Goal: Task Accomplishment & Management: Manage account settings

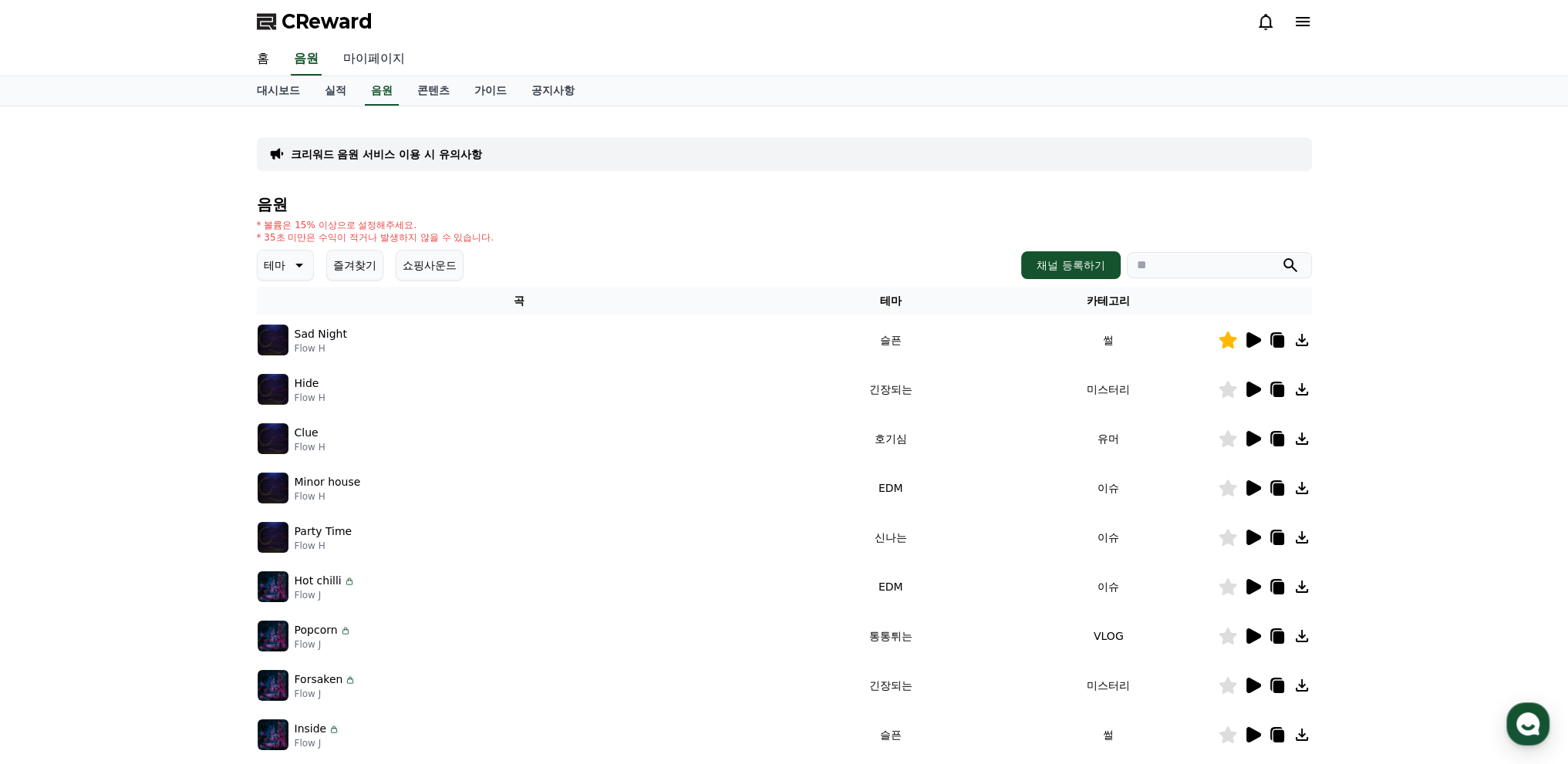
click at [388, 63] on link "마이페이지" at bounding box center [374, 59] width 87 height 32
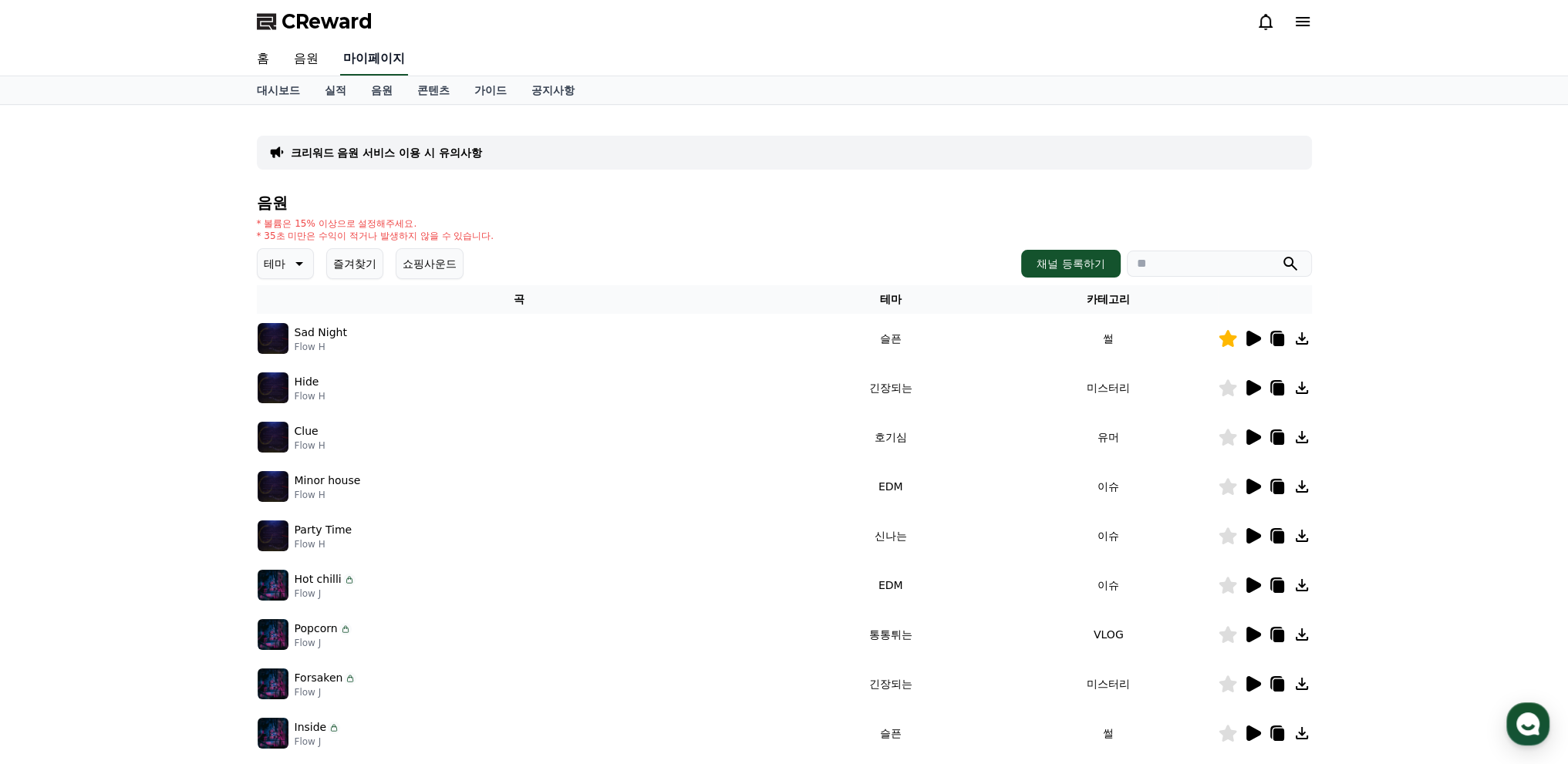
select select "**********"
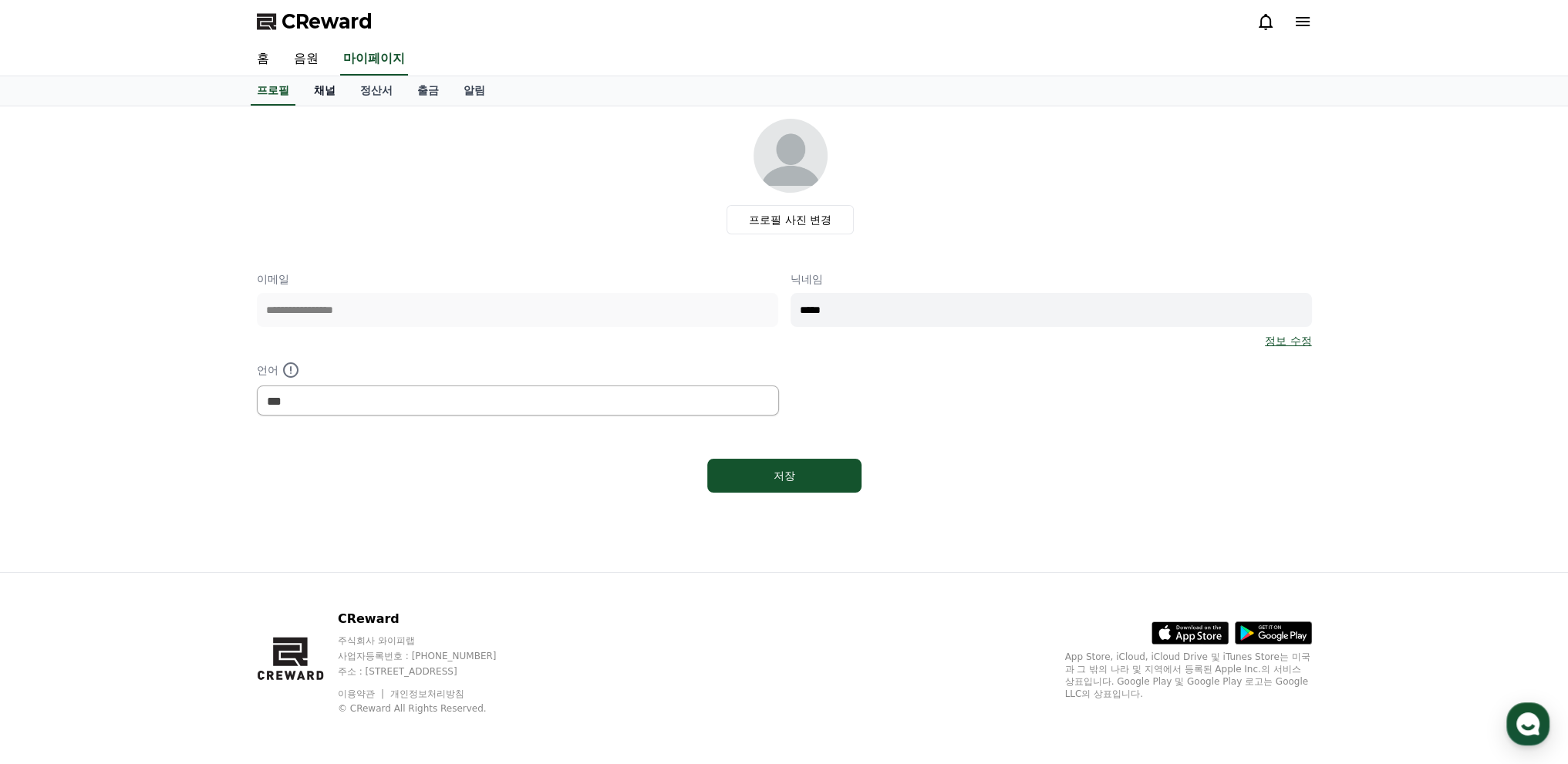
click at [331, 79] on link "채널" at bounding box center [325, 90] width 46 height 29
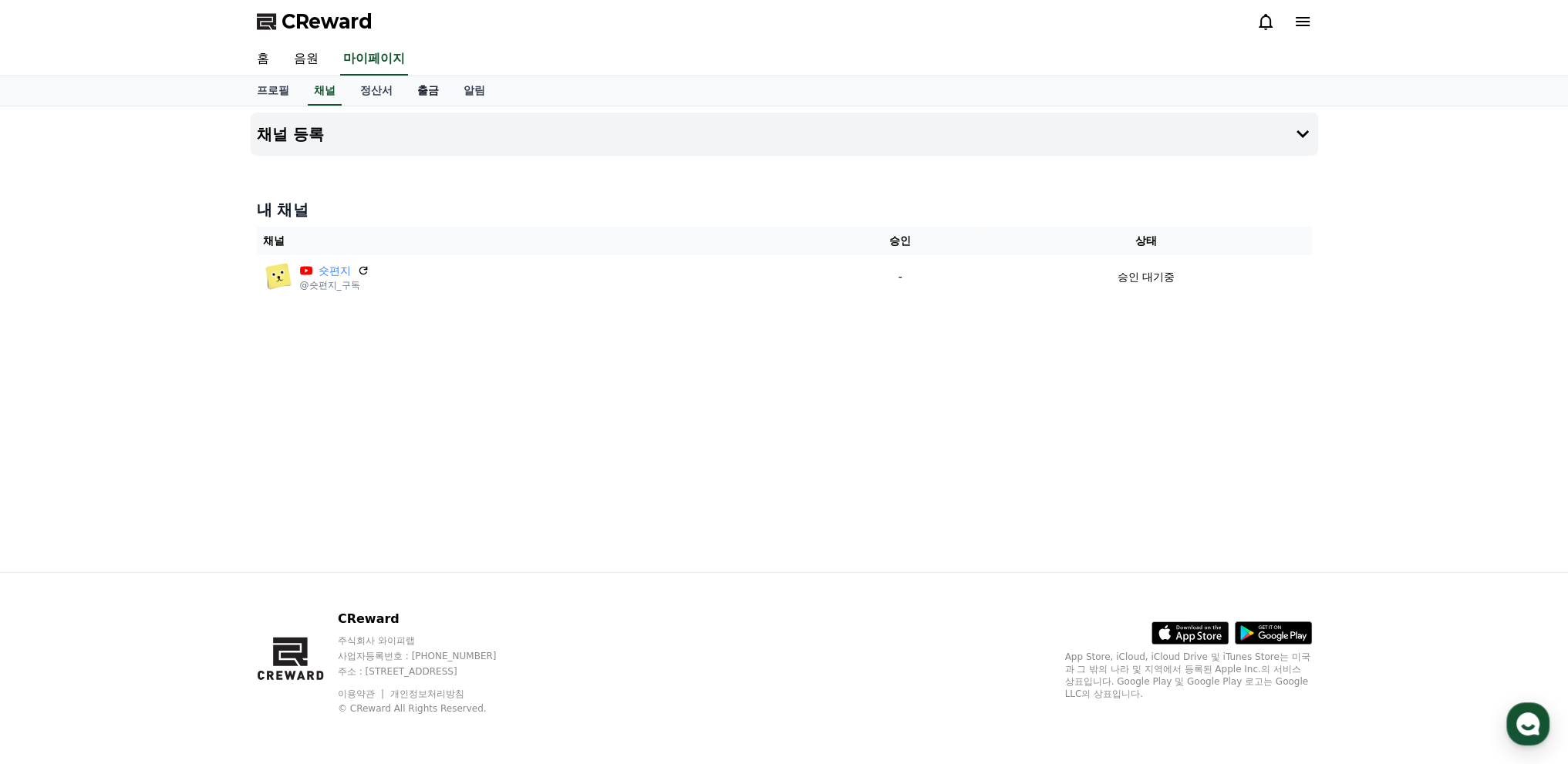
click at [404, 94] on link "출금" at bounding box center [427, 90] width 46 height 29
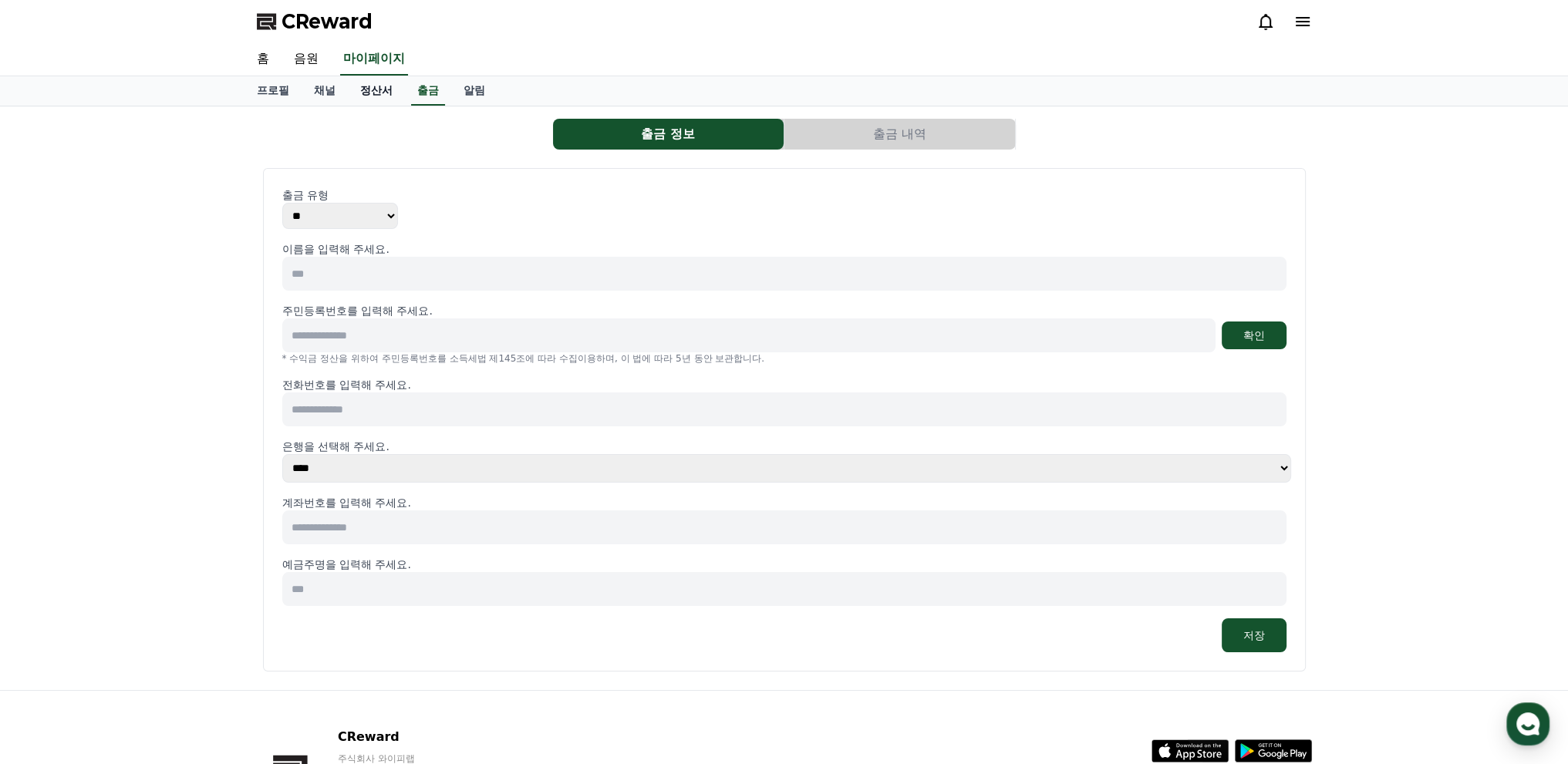
click at [355, 93] on link "정산서" at bounding box center [376, 90] width 57 height 29
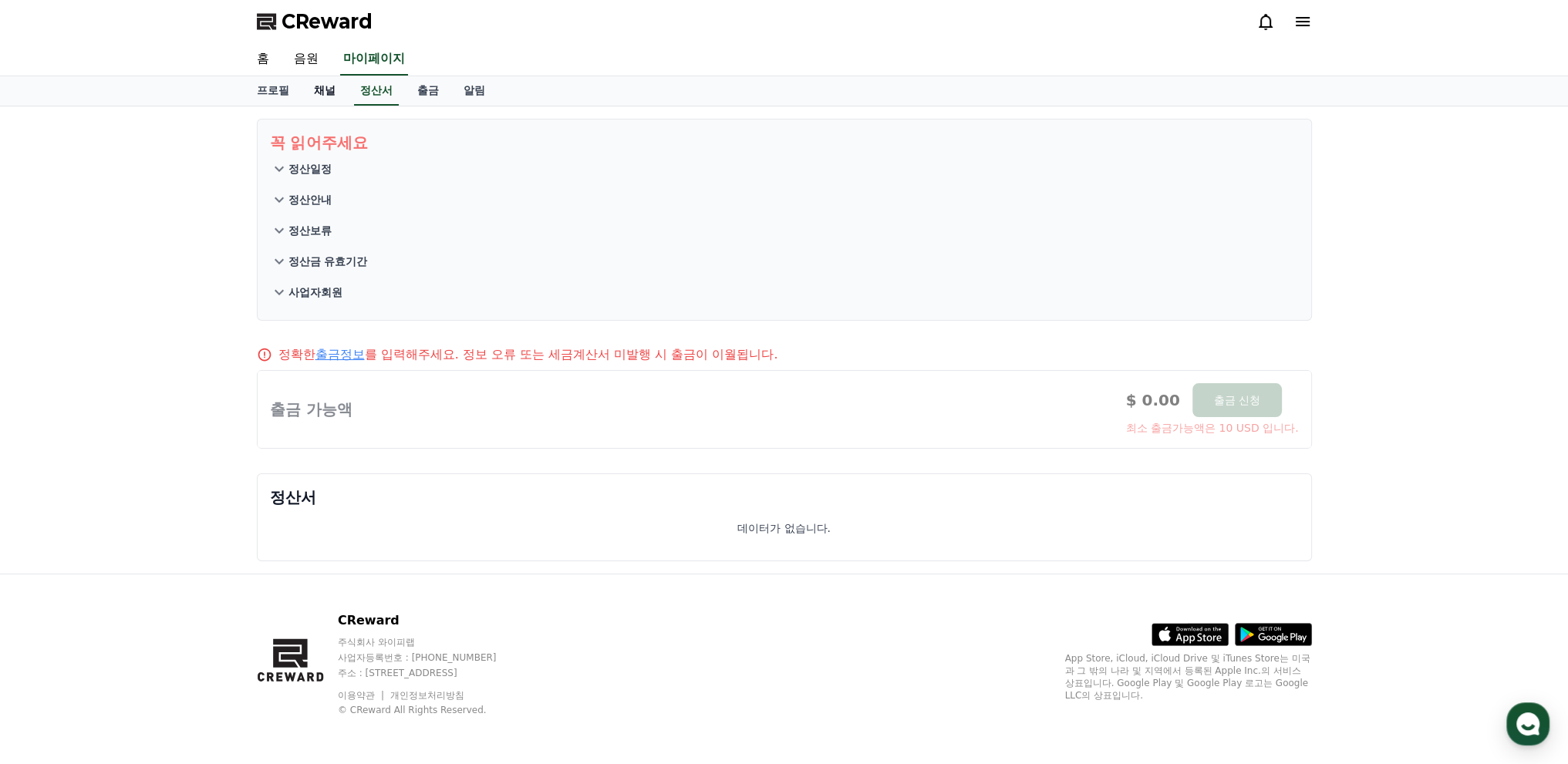
click at [306, 85] on link "채널" at bounding box center [325, 90] width 46 height 29
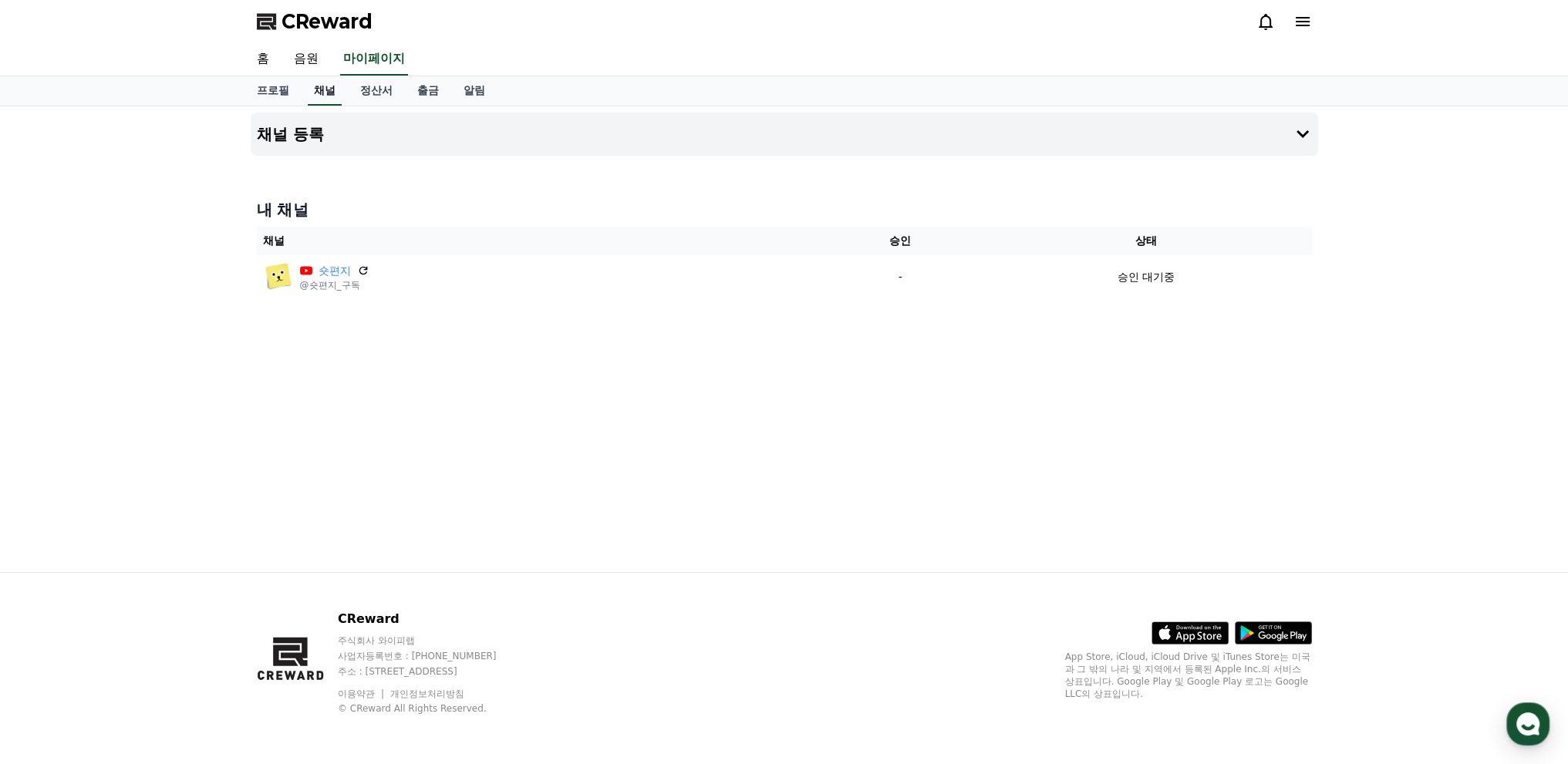
click at [334, 79] on link "채널" at bounding box center [325, 90] width 34 height 29
click at [361, 84] on link "정산서" at bounding box center [376, 90] width 57 height 29
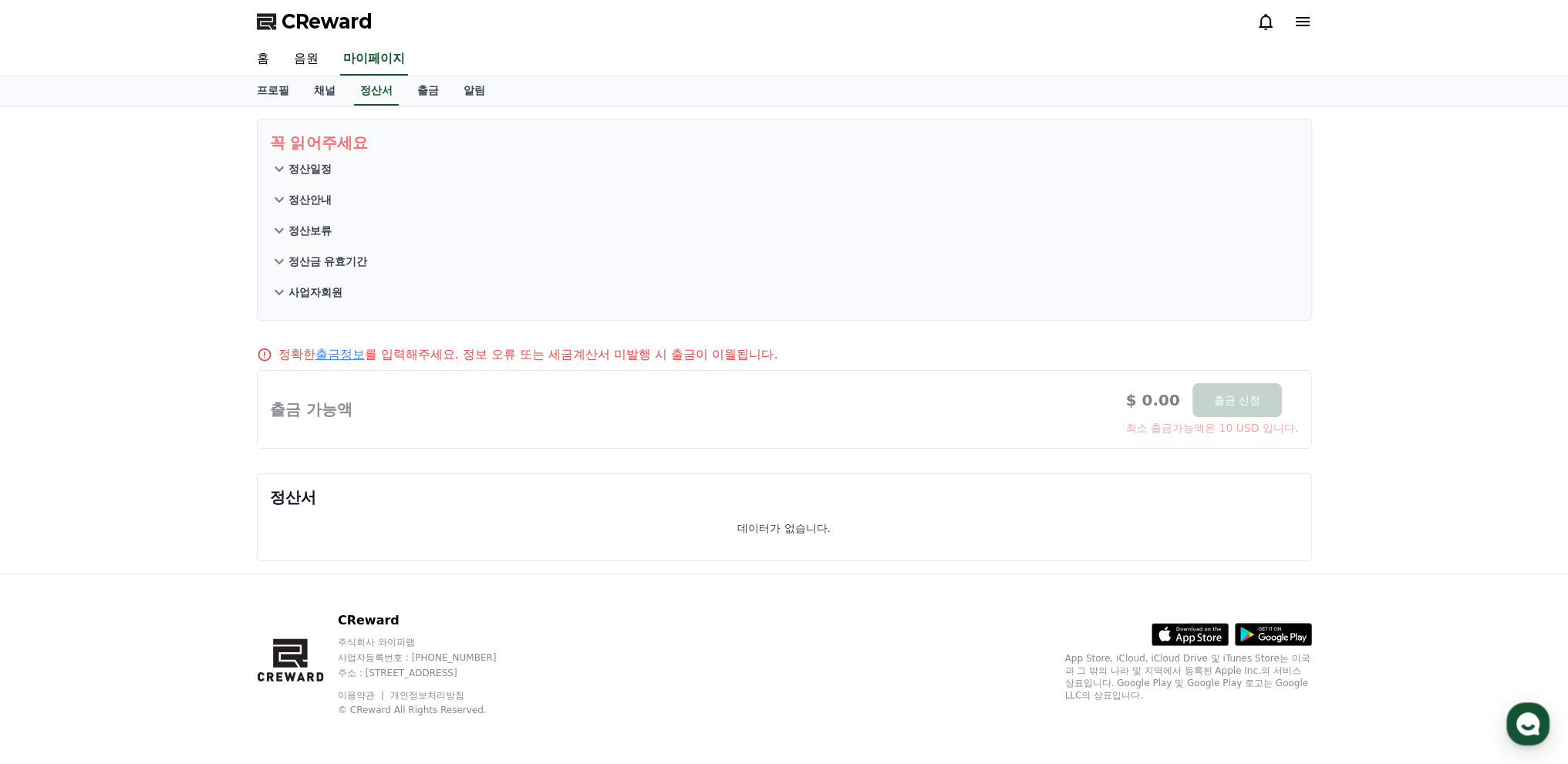
click at [322, 223] on p "정산보류" at bounding box center [310, 231] width 43 height 15
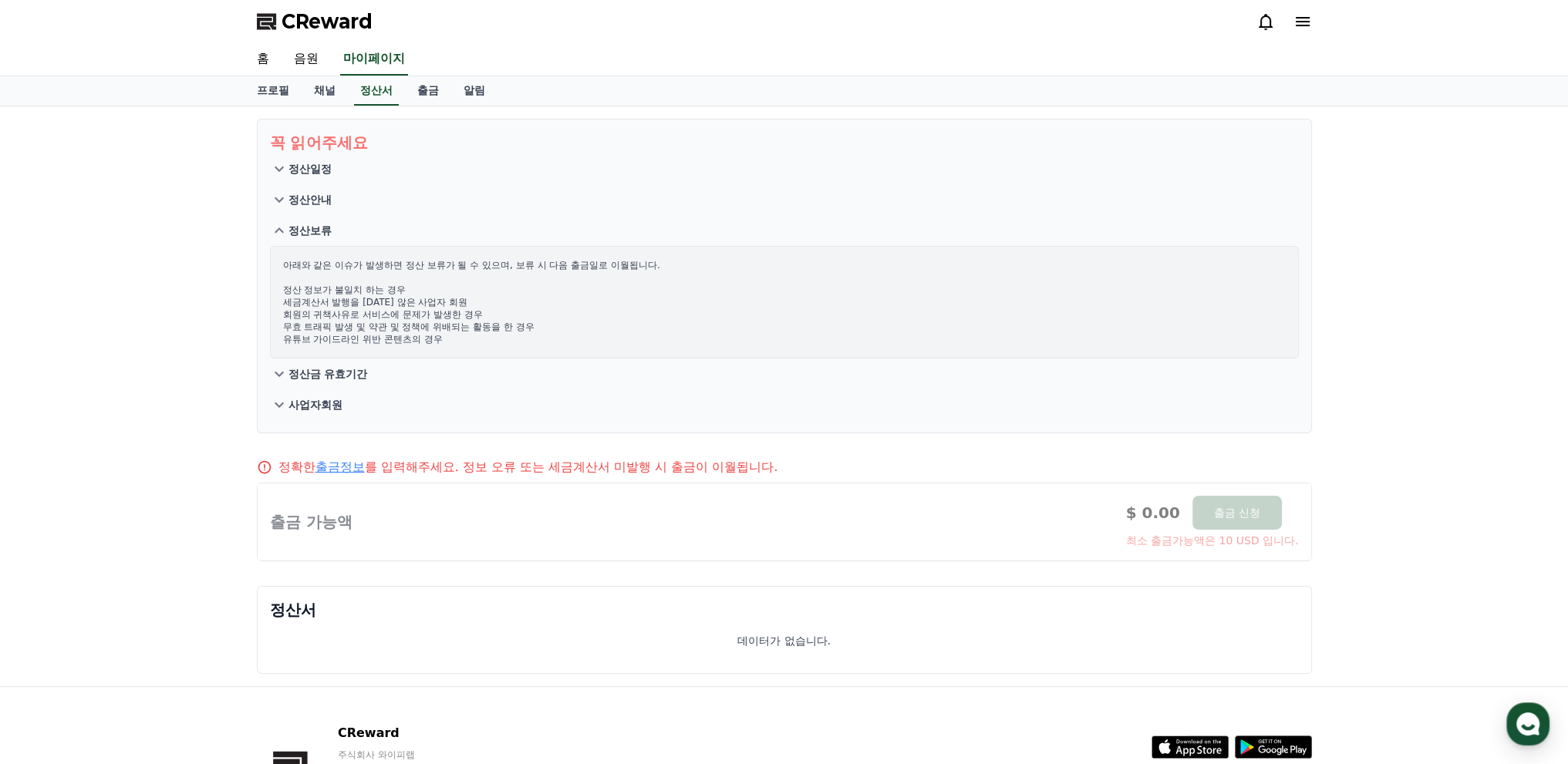
click at [319, 192] on p "정산안내" at bounding box center [310, 199] width 43 height 15
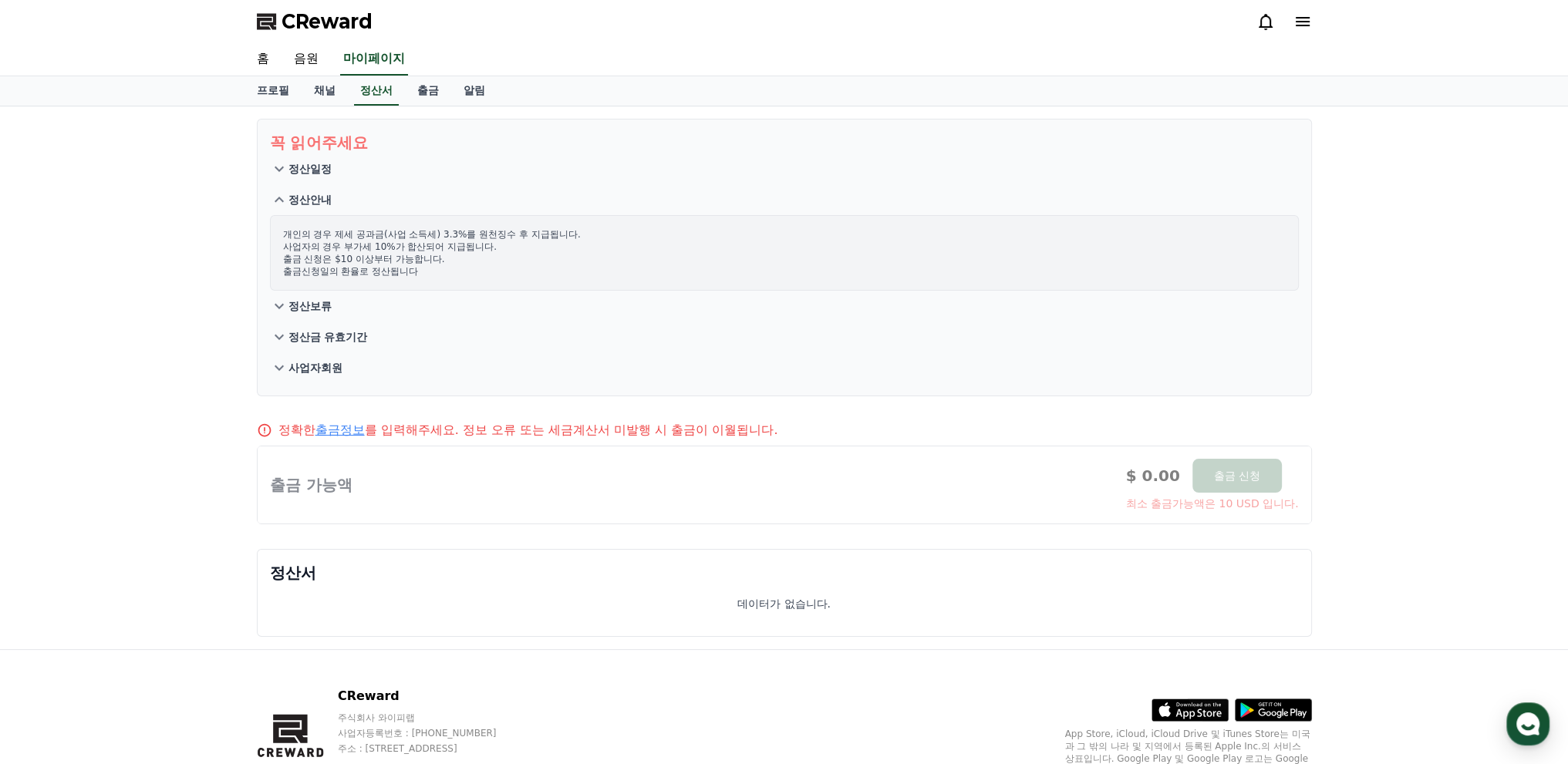
click at [320, 165] on p "정산일정" at bounding box center [310, 168] width 43 height 15
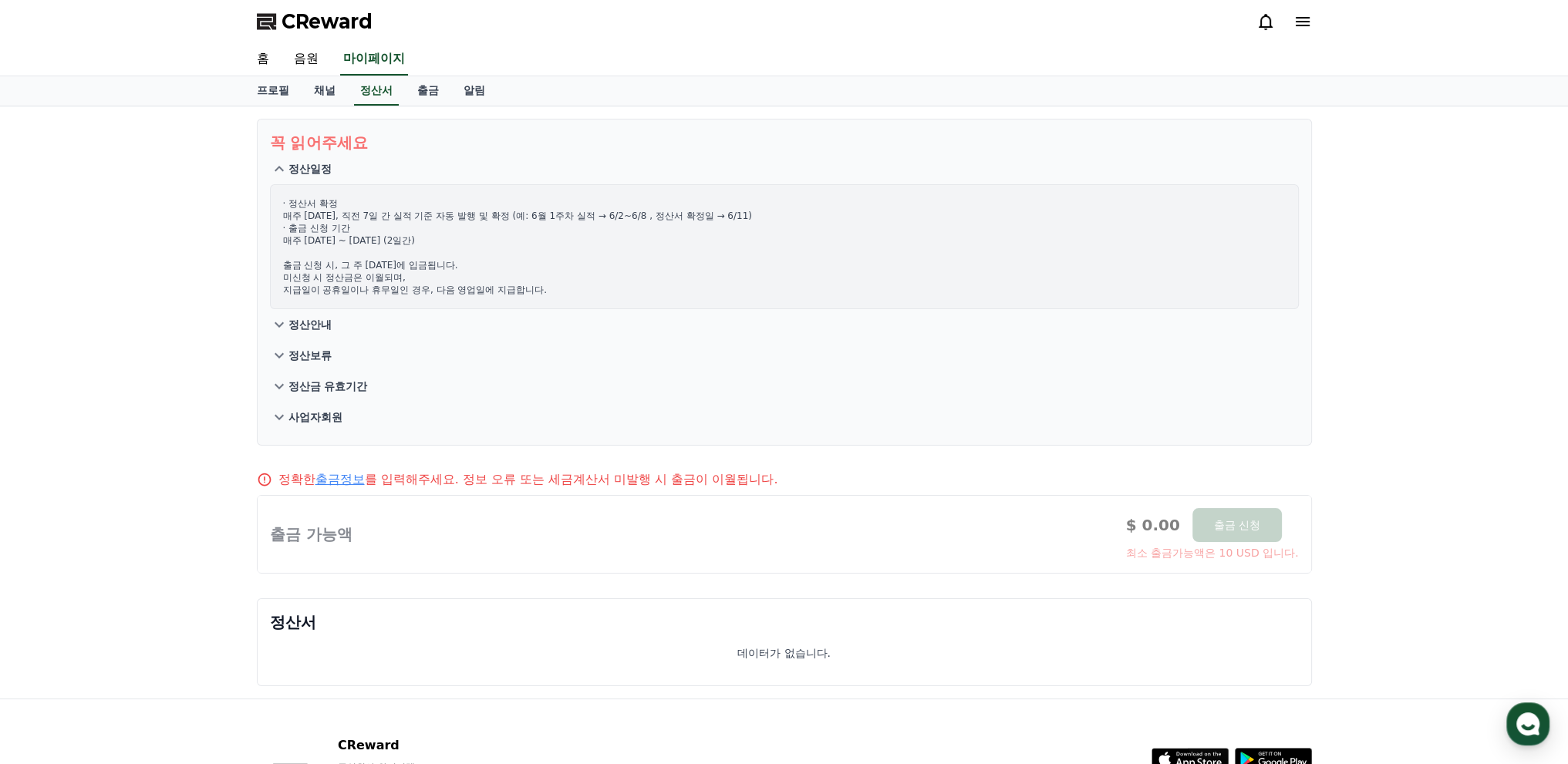
click at [333, 371] on button "정산금 유효기간" at bounding box center [784, 386] width 1029 height 31
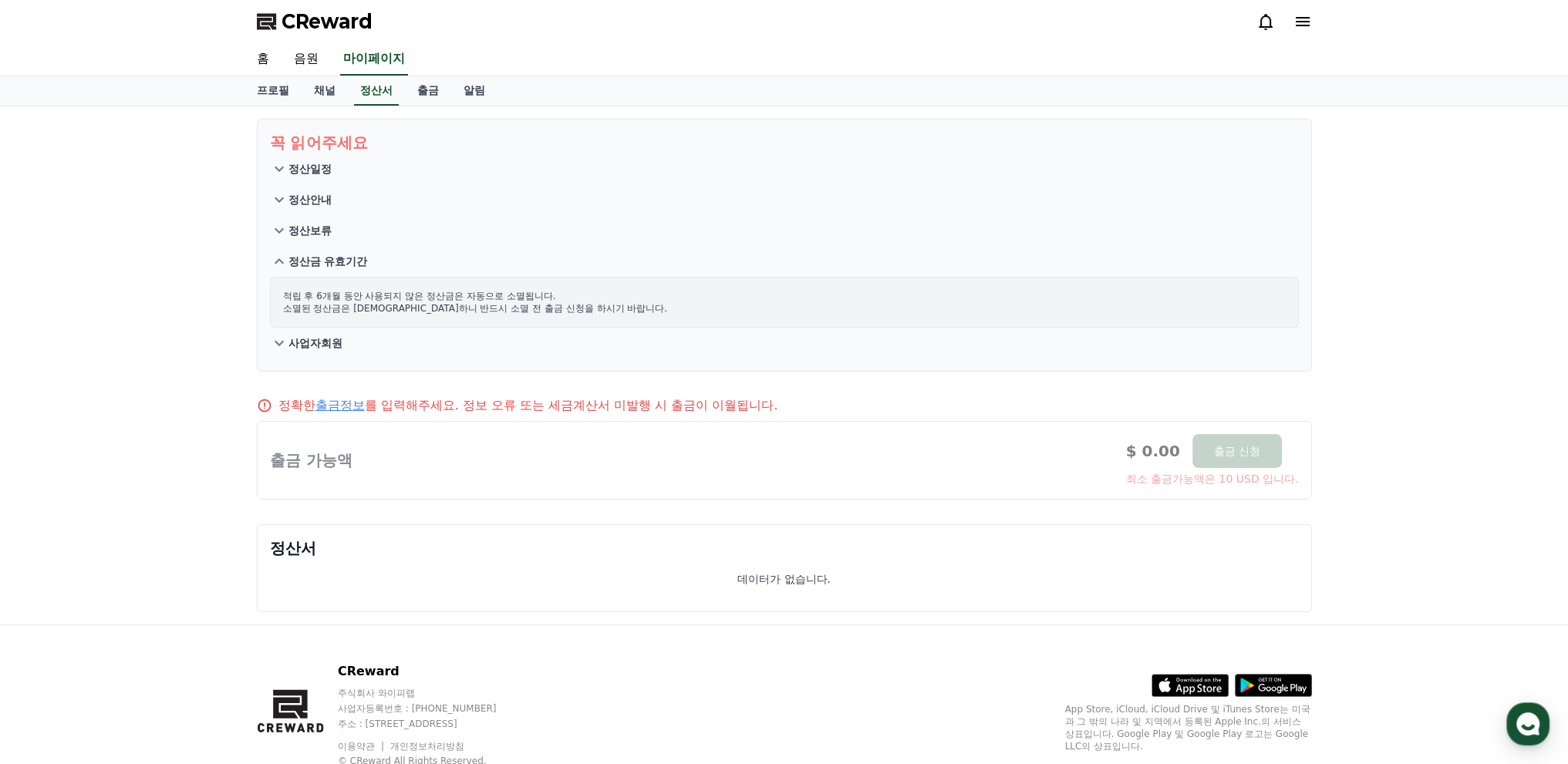
click at [327, 341] on button "사업자회원" at bounding box center [784, 342] width 1029 height 31
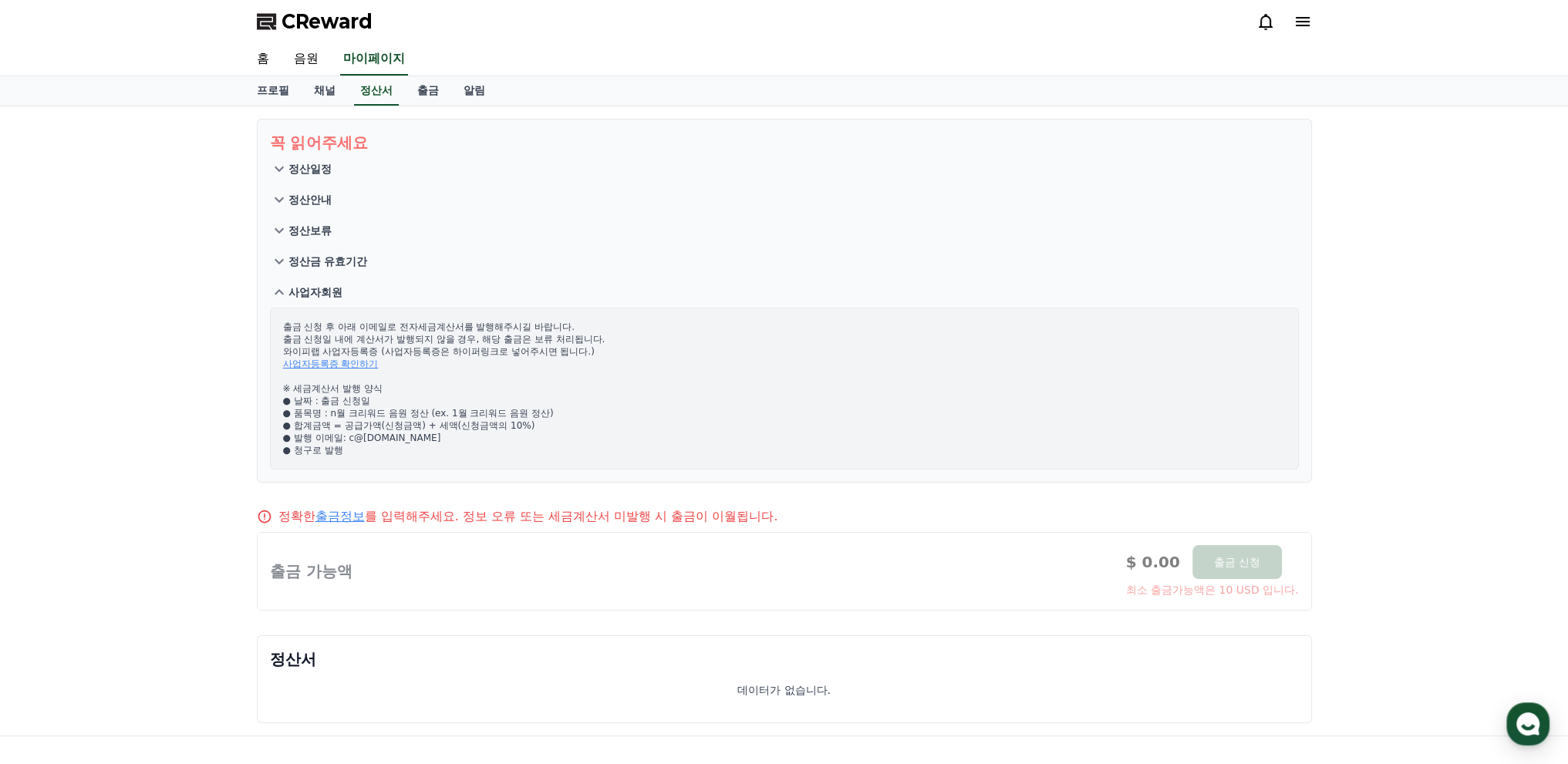
click at [391, 321] on p "출금 신청 후 아래 이메일로 전자세금계산서를 발행해주시길 바랍니다. 출금 신청일 내에 계산서가 발행되지 않을 경우, 해당 출금은 보류 처리됩니…" at bounding box center [784, 389] width 1003 height 135
click at [529, 333] on p "출금 신청 후 아래 이메일로 전자세금계산서를 발행해주시길 바랍니다. 출금 신청일 내에 계산서가 발행되지 않을 경우, 해당 출금은 보류 처리됩니…" at bounding box center [784, 389] width 1003 height 135
drag, startPoint x: 529, startPoint y: 333, endPoint x: 485, endPoint y: 274, distance: 73.6
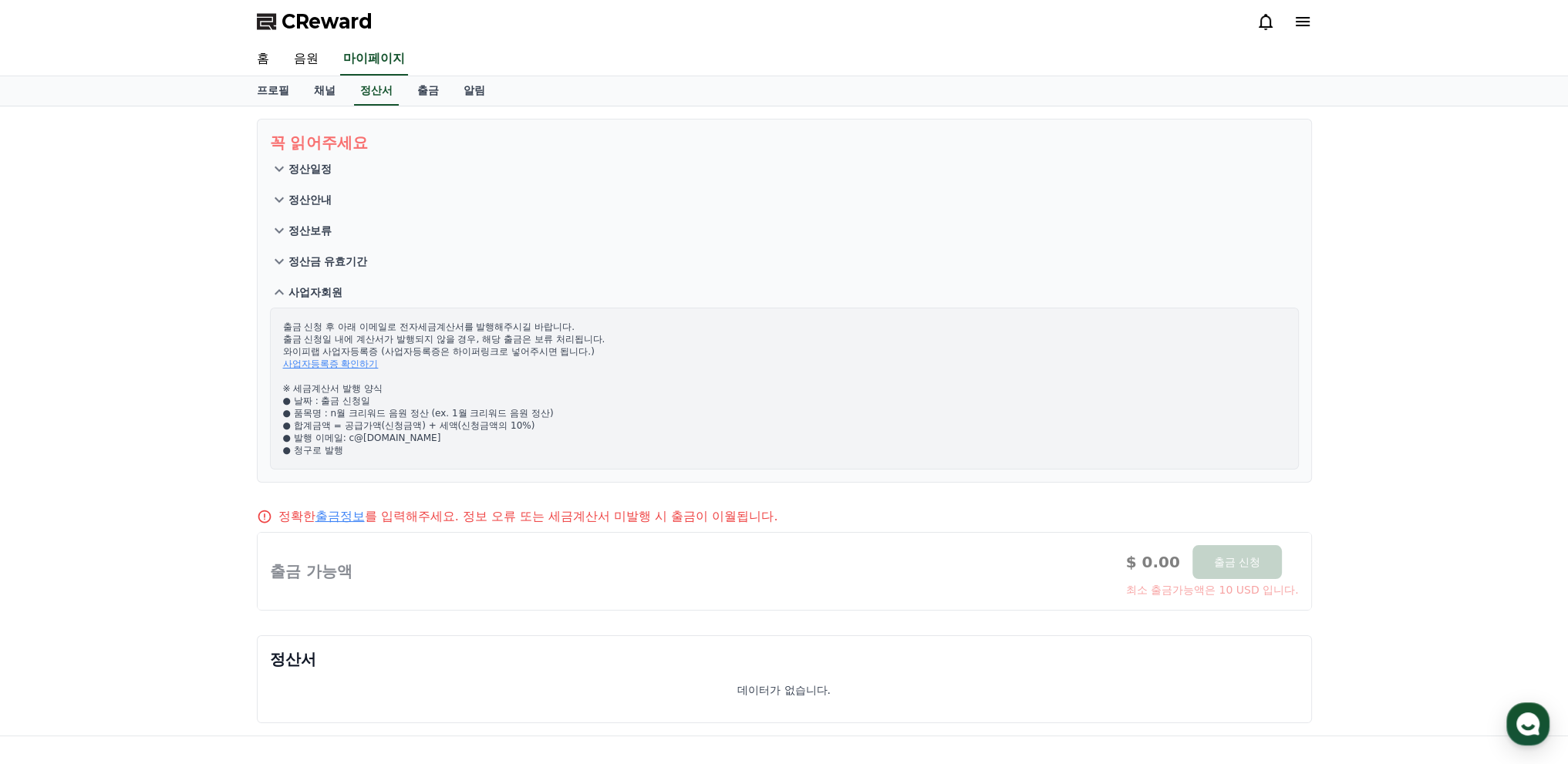
click at [512, 321] on p "출금 신청 후 아래 이메일로 전자세금계산서를 발행해주시길 바랍니다. 출금 신청일 내에 계산서가 발행되지 않을 경우, 해당 출금은 보류 처리됩니…" at bounding box center [784, 389] width 1003 height 135
click at [503, 308] on div "출금 신청 후 아래 이메일로 전자세금계산서를 발행해주시길 바랍니다. 출금 신청일 내에 계산서가 발행되지 않을 경우, 해당 출금은 보류 처리됩니…" at bounding box center [784, 389] width 1029 height 162
drag, startPoint x: 549, startPoint y: 293, endPoint x: 567, endPoint y: 317, distance: 30.0
click at [571, 322] on section "꼭 읽어주세요 정산일정 정산안내 정산보류 정산금 유효기간 사업자회원 출금 신청 후 아래 이메일로 전자세금계산서를 발행해주시길 바랍니다. 출금 …" at bounding box center [784, 300] width 1055 height 364
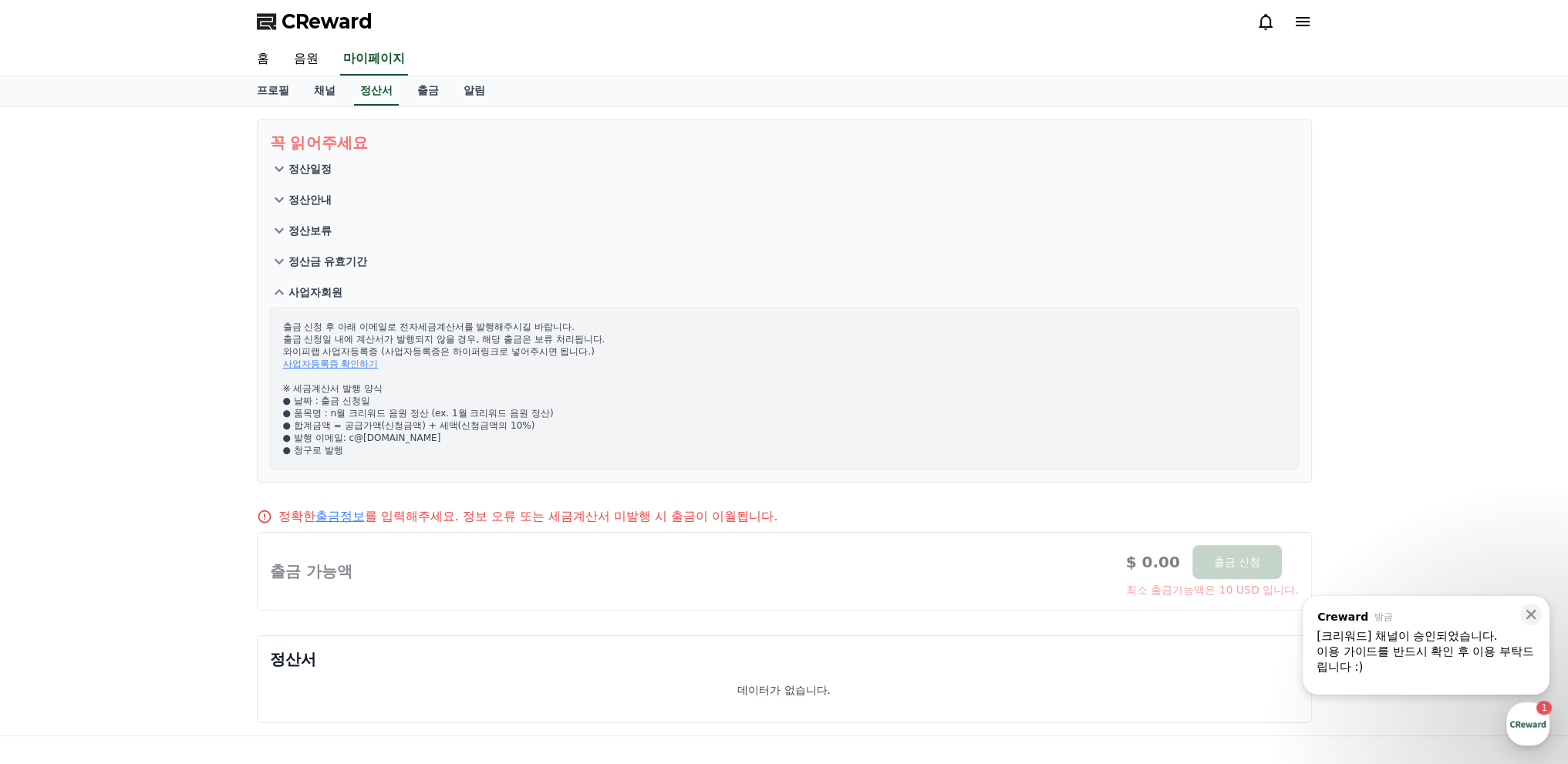
drag, startPoint x: 684, startPoint y: 312, endPoint x: 685, endPoint y: 429, distance: 117.0
click at [685, 428] on p "출금 신청 후 아래 이메일로 전자세금계산서를 발행해주시길 바랍니다. 출금 신청일 내에 계산서가 발행되지 않을 경우, 해당 출금은 보류 처리됩니…" at bounding box center [784, 389] width 1003 height 135
click at [685, 413] on p "출금 신청 후 아래 이메일로 전자세금계산서를 발행해주시길 바랍니다. 출금 신청일 내에 계산서가 발행되지 않을 경우, 해당 출금은 보류 처리됩니…" at bounding box center [784, 389] width 1003 height 135
click at [671, 405] on p "출금 신청 후 아래 이메일로 전자세금계산서를 발행해주시길 바랍니다. 출금 신청일 내에 계산서가 발행되지 않을 경우, 해당 출금은 보류 처리됩니…" at bounding box center [784, 389] width 1003 height 135
click at [670, 404] on p "출금 신청 후 아래 이메일로 전자세금계산서를 발행해주시길 바랍니다. 출금 신청일 내에 계산서가 발행되지 않을 경우, 해당 출금은 보류 처리됩니…" at bounding box center [784, 389] width 1003 height 135
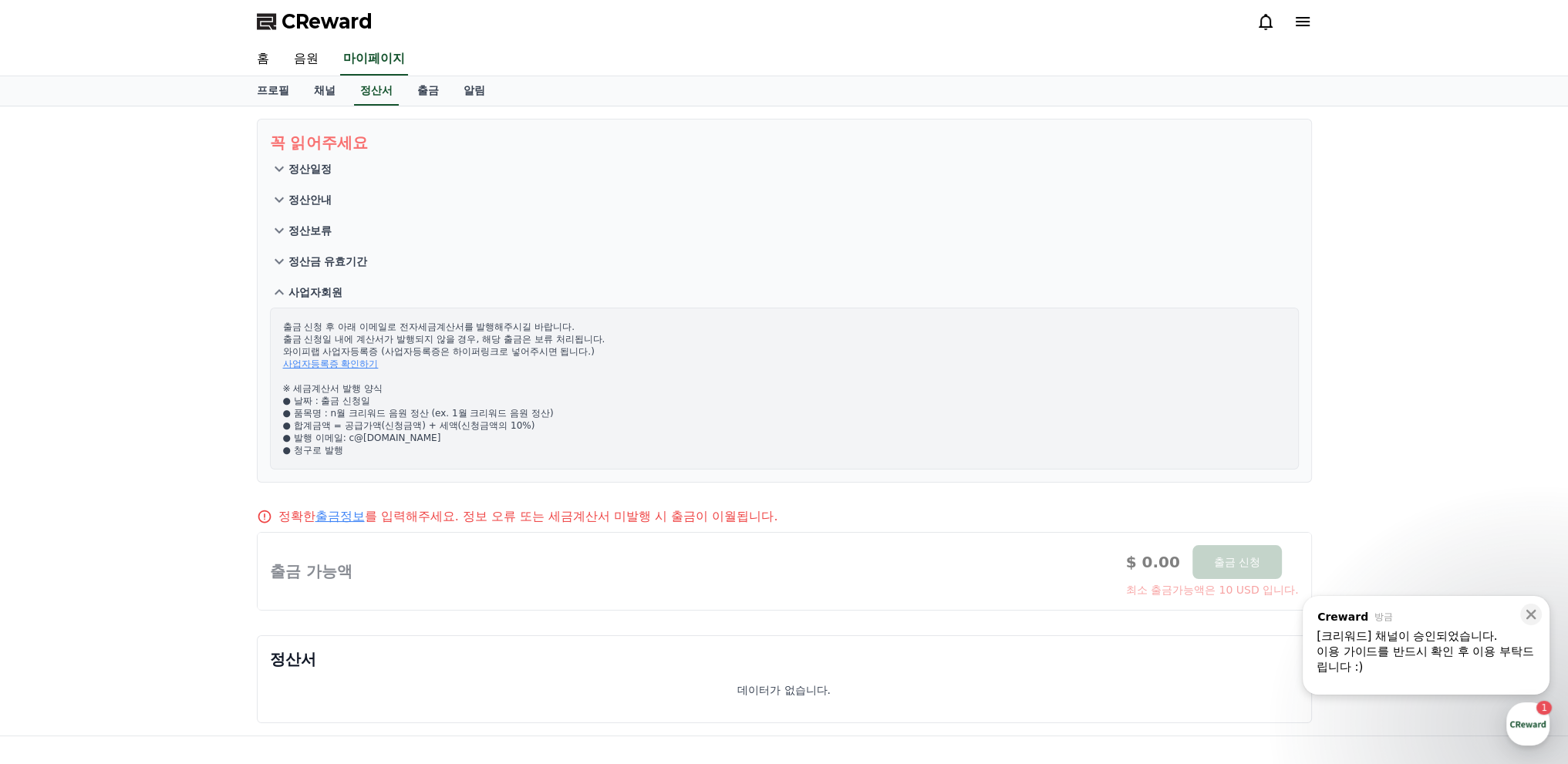
click at [670, 404] on p "출금 신청 후 아래 이메일로 전자세금계산서를 발행해주시길 바랍니다. 출금 신청일 내에 계산서가 발행되지 않을 경우, 해당 출금은 보류 처리됩니…" at bounding box center [784, 389] width 1003 height 135
